Goal: Find specific page/section: Find specific page/section

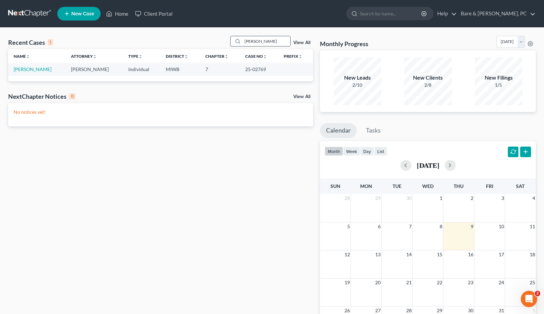
drag, startPoint x: 270, startPoint y: 40, endPoint x: 161, endPoint y: 40, distance: 108.9
click at [243, 40] on input "[PERSON_NAME]" at bounding box center [267, 41] width 48 height 10
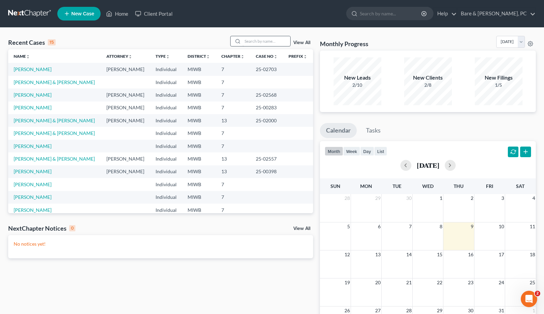
type input "g"
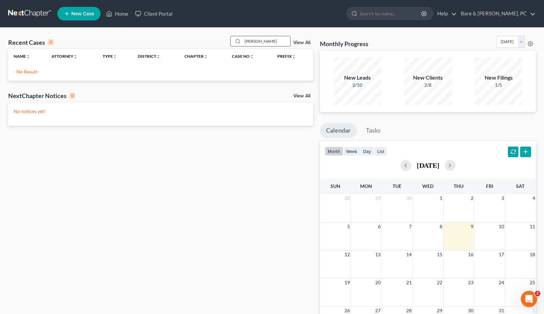
drag, startPoint x: 248, startPoint y: 41, endPoint x: 221, endPoint y: 42, distance: 27.0
click at [243, 42] on input "[PERSON_NAME]" at bounding box center [267, 41] width 48 height 10
click at [260, 41] on input "[PERSON_NAME]" at bounding box center [267, 41] width 48 height 10
drag, startPoint x: 265, startPoint y: 39, endPoint x: 203, endPoint y: 39, distance: 61.1
click at [243, 39] on input "[PERSON_NAME]" at bounding box center [267, 41] width 48 height 10
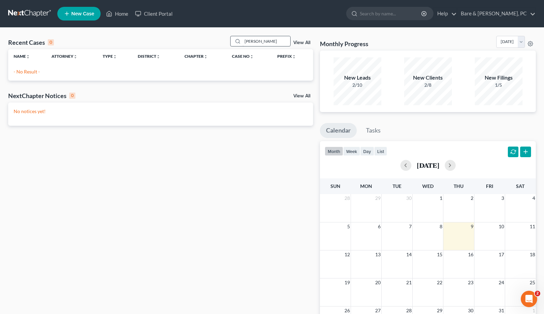
drag, startPoint x: 263, startPoint y: 42, endPoint x: 227, endPoint y: 42, distance: 36.2
click at [243, 42] on input "[PERSON_NAME]" at bounding box center [267, 41] width 48 height 10
type input "Jan"
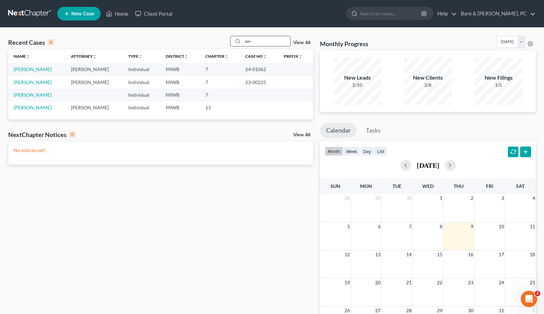
drag, startPoint x: 248, startPoint y: 43, endPoint x: 219, endPoint y: 42, distance: 29.0
click at [243, 42] on input "Jan" at bounding box center [267, 41] width 48 height 10
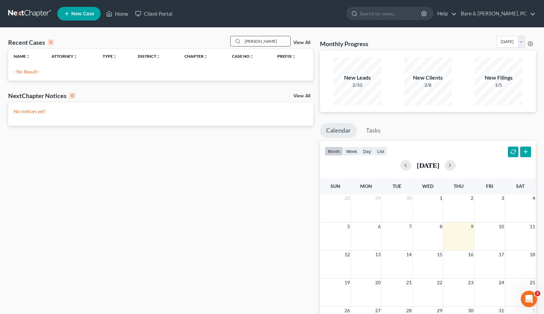
drag, startPoint x: 261, startPoint y: 41, endPoint x: 268, endPoint y: 41, distance: 6.9
click at [243, 41] on input "[PERSON_NAME]" at bounding box center [267, 41] width 48 height 10
drag, startPoint x: 223, startPoint y: 41, endPoint x: 208, endPoint y: 42, distance: 15.4
click at [243, 42] on input "[PERSON_NAME]" at bounding box center [267, 41] width 48 height 10
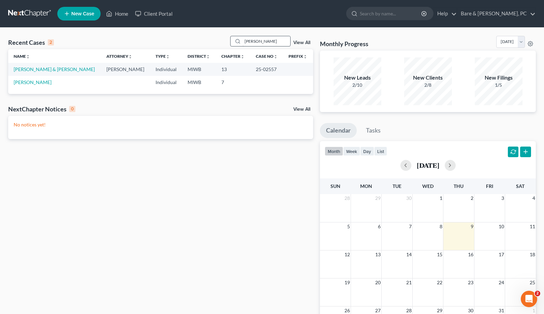
drag, startPoint x: 275, startPoint y: 39, endPoint x: 190, endPoint y: 38, distance: 84.6
click at [243, 38] on input "[PERSON_NAME]" at bounding box center [267, 41] width 48 height 10
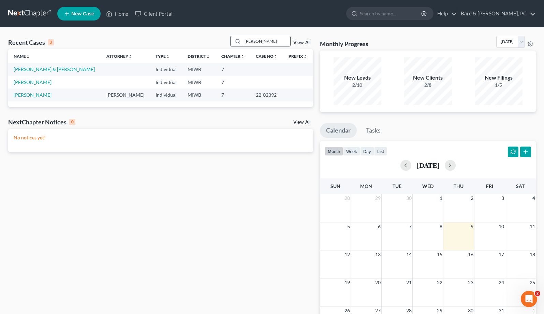
drag, startPoint x: 233, startPoint y: 43, endPoint x: 197, endPoint y: 43, distance: 36.5
click at [243, 43] on input "[PERSON_NAME]" at bounding box center [267, 41] width 48 height 10
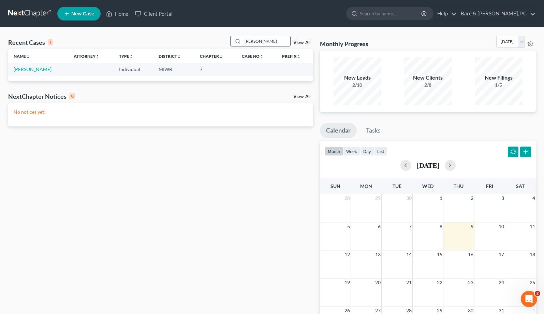
drag, startPoint x: 264, startPoint y: 42, endPoint x: 212, endPoint y: 39, distance: 52.6
click at [243, 39] on input "[PERSON_NAME]" at bounding box center [267, 41] width 48 height 10
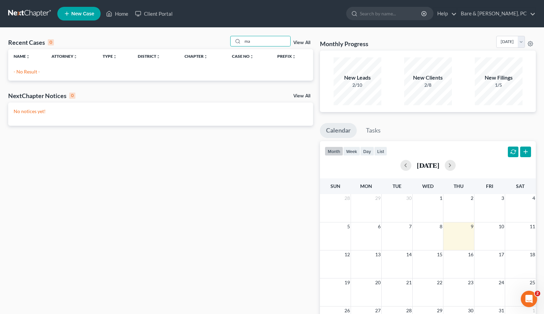
type input "m"
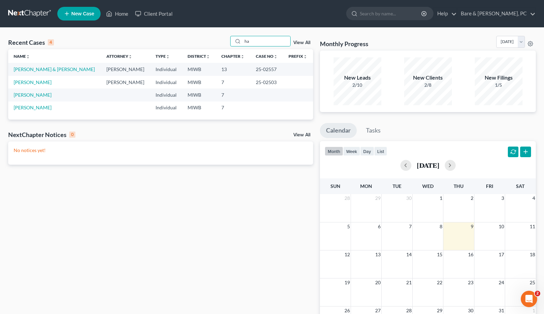
type input "h"
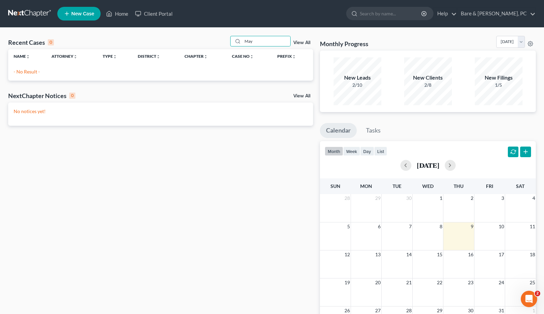
type input "May"
drag, startPoint x: 272, startPoint y: 43, endPoint x: 182, endPoint y: 41, distance: 90.1
click at [243, 41] on input "May" at bounding box center [267, 41] width 48 height 10
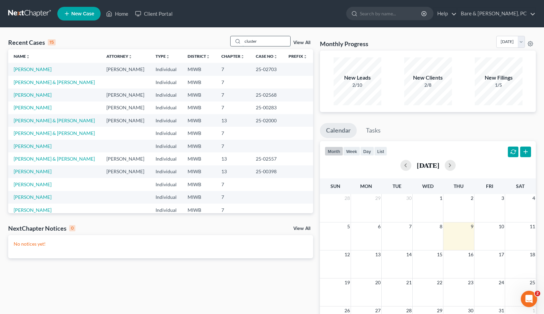
type input "cluster"
